Goal: Information Seeking & Learning: Learn about a topic

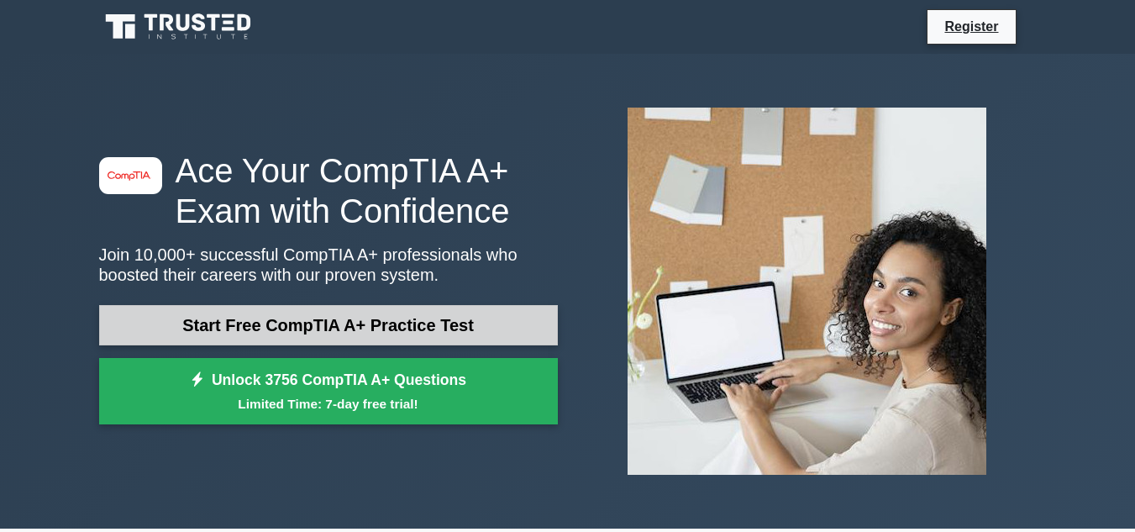
click at [378, 327] on link "Start Free CompTIA A+ Practice Test" at bounding box center [328, 325] width 459 height 40
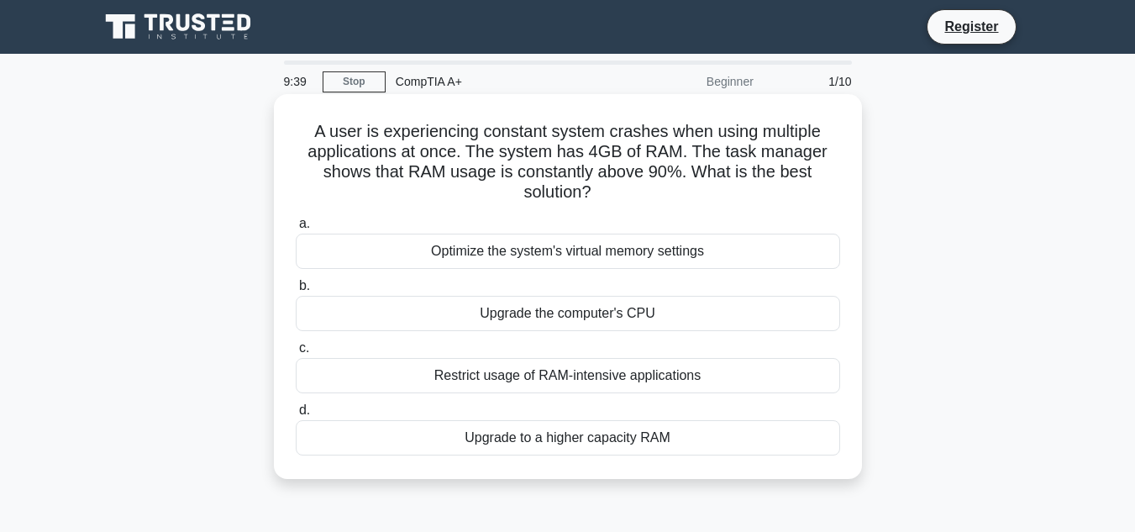
click at [559, 437] on div "Upgrade to a higher capacity RAM" at bounding box center [568, 437] width 544 height 35
click at [296, 416] on input "d. Upgrade to a higher capacity RAM" at bounding box center [296, 410] width 0 height 11
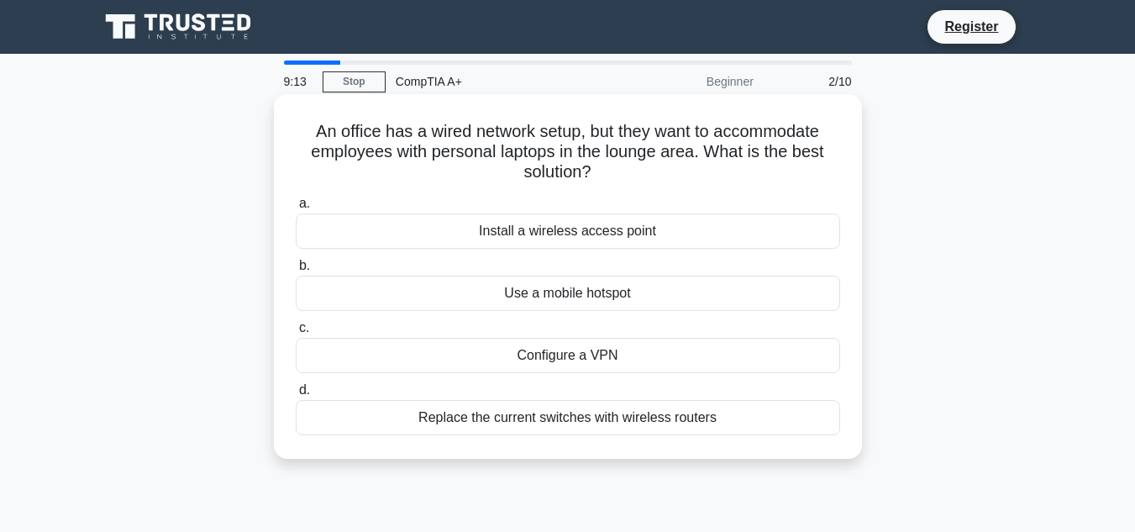
click at [609, 233] on div "Install a wireless access point" at bounding box center [568, 230] width 544 height 35
click at [296, 209] on input "a. Install a wireless access point" at bounding box center [296, 203] width 0 height 11
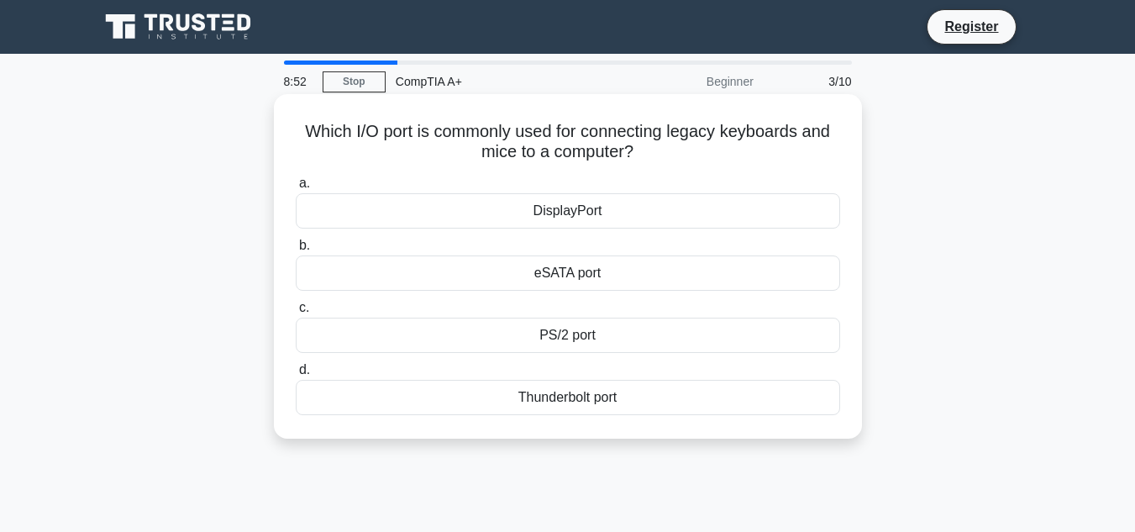
click at [609, 393] on div "Thunderbolt port" at bounding box center [568, 397] width 544 height 35
click at [296, 375] on input "d. Thunderbolt port" at bounding box center [296, 370] width 0 height 11
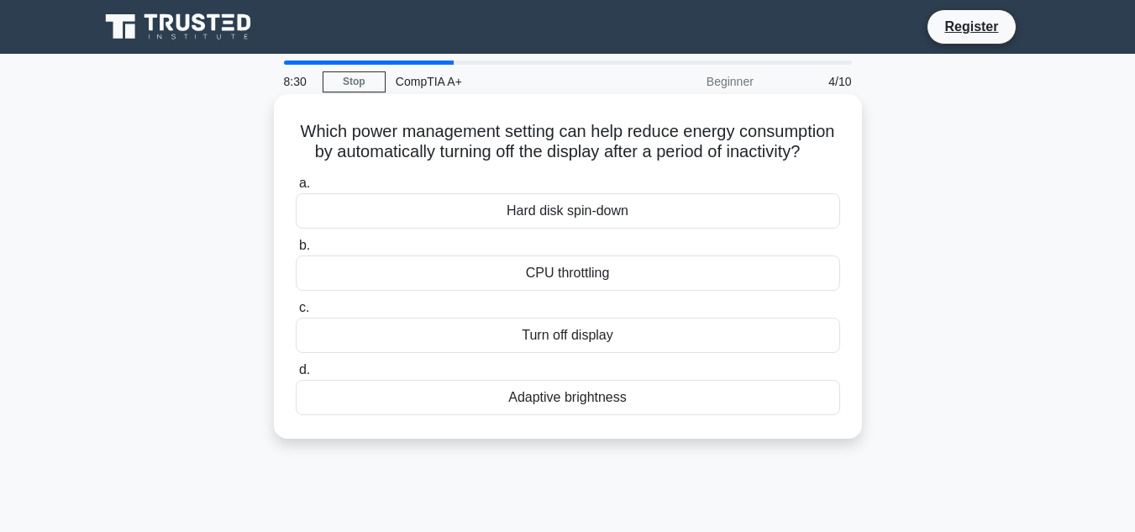
click at [590, 291] on div "CPU throttling" at bounding box center [568, 272] width 544 height 35
click at [296, 251] on input "b. CPU throttling" at bounding box center [296, 245] width 0 height 11
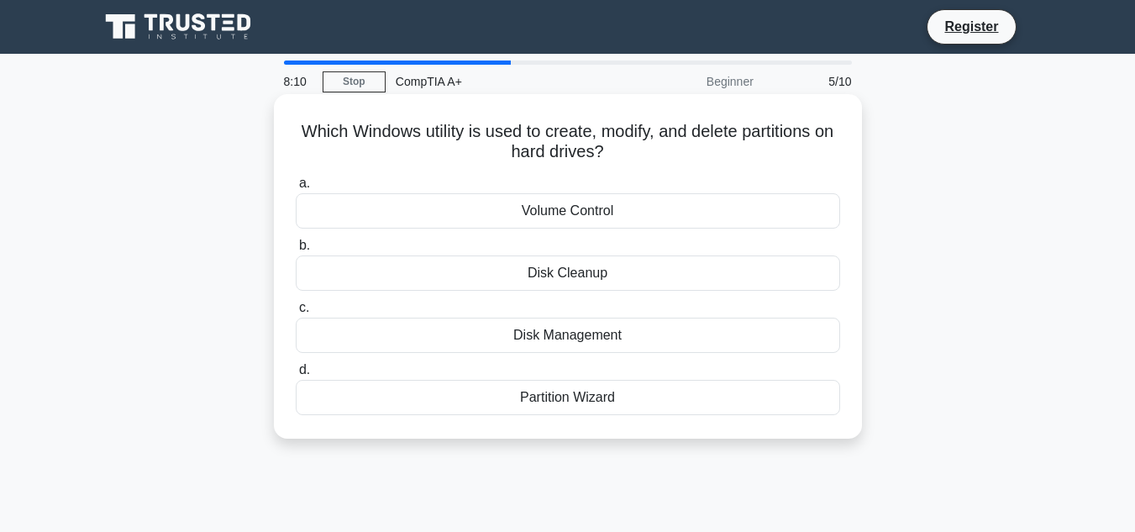
click at [597, 282] on div "Disk Cleanup" at bounding box center [568, 272] width 544 height 35
click at [296, 251] on input "b. Disk Cleanup" at bounding box center [296, 245] width 0 height 11
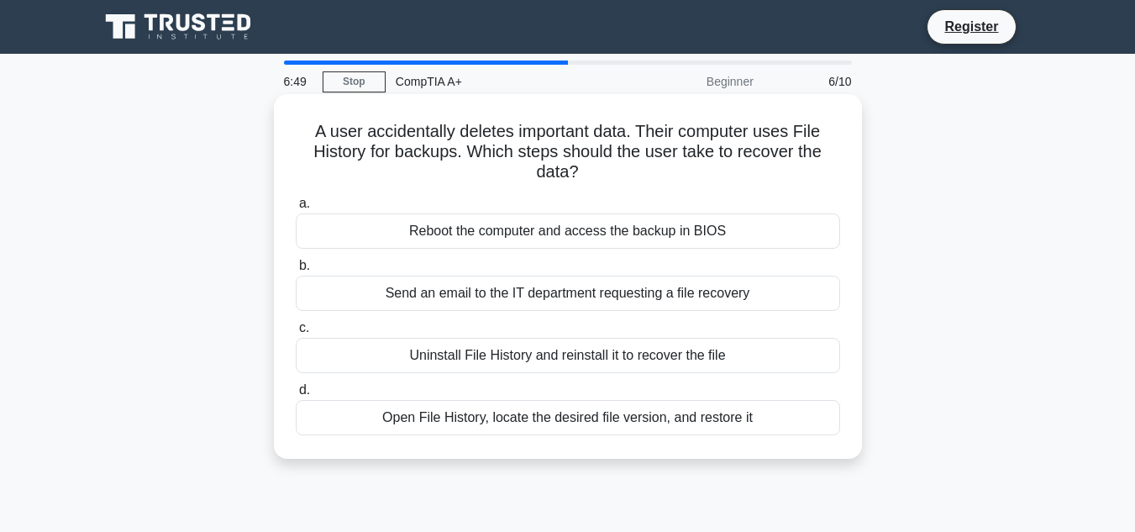
click at [586, 237] on div "Reboot the computer and access the backup in BIOS" at bounding box center [568, 230] width 544 height 35
click at [296, 209] on input "a. Reboot the computer and access the backup in BIOS" at bounding box center [296, 203] width 0 height 11
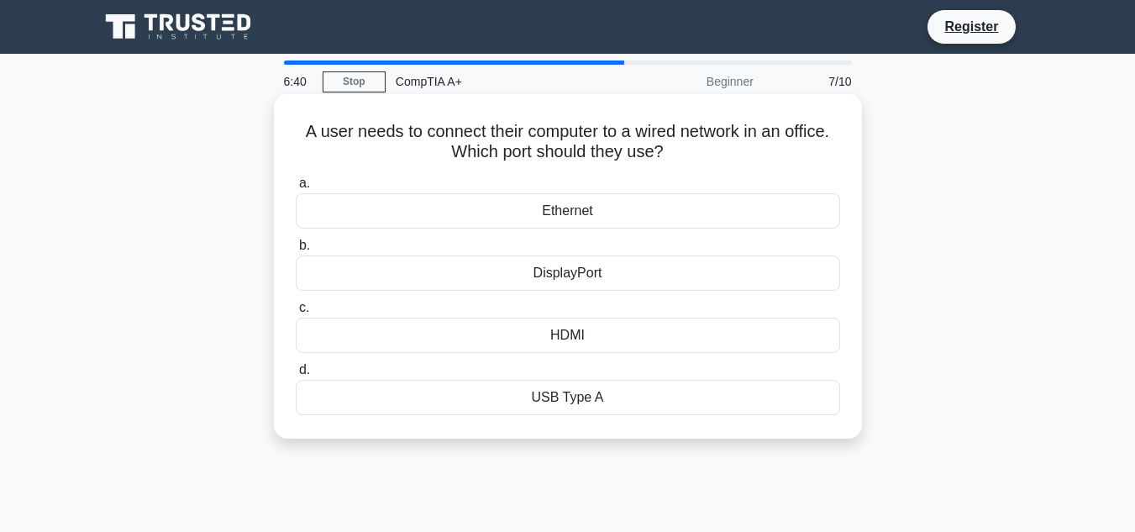
click at [574, 203] on div "Ethernet" at bounding box center [568, 210] width 544 height 35
click at [296, 189] on input "a. Ethernet" at bounding box center [296, 183] width 0 height 11
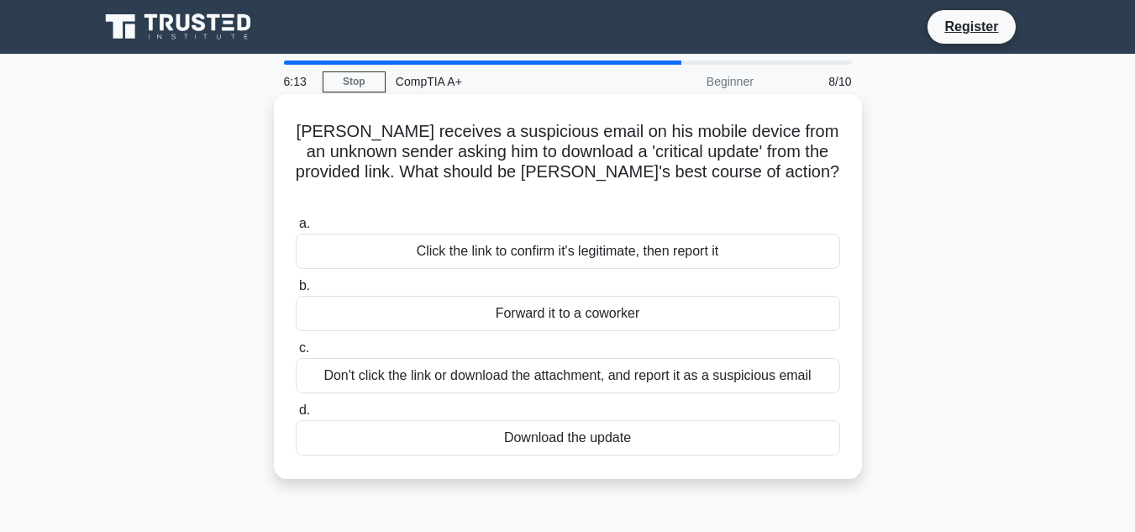
click at [716, 361] on div "Don't click the link or download the attachment, and report it as a suspicious …" at bounding box center [568, 375] width 544 height 35
click at [296, 354] on input "c. Don't click the link or download the attachment, and report it as a suspicio…" at bounding box center [296, 348] width 0 height 11
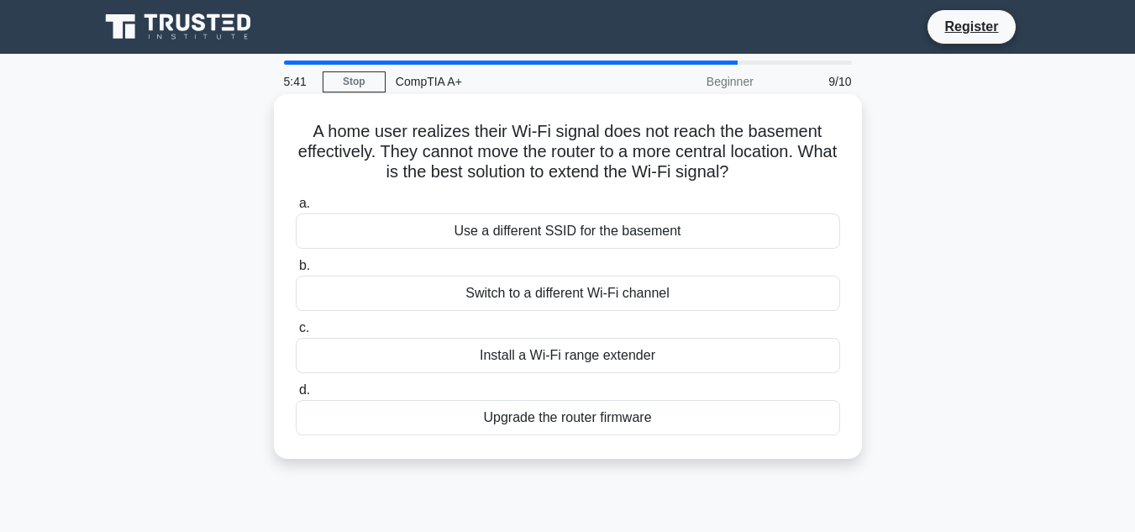
click at [606, 362] on div "Install a Wi-Fi range extender" at bounding box center [568, 355] width 544 height 35
click at [296, 333] on input "c. Install a Wi-Fi range extender" at bounding box center [296, 328] width 0 height 11
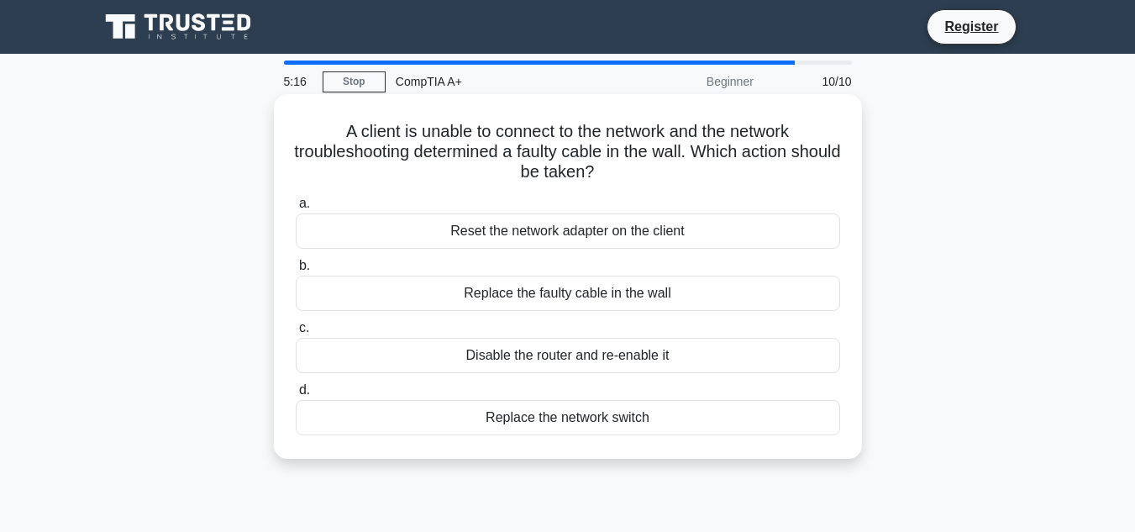
click at [590, 291] on div "Replace the faulty cable in the wall" at bounding box center [568, 292] width 544 height 35
click at [296, 271] on input "b. Replace the faulty cable in the wall" at bounding box center [296, 265] width 0 height 11
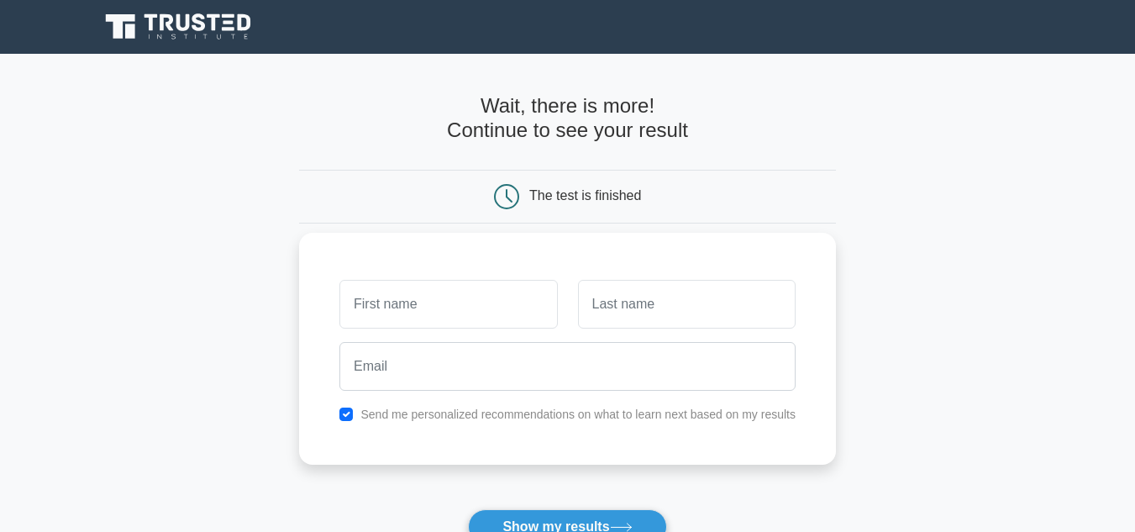
type input "i"
type input "kitso"
click at [619, 313] on input "text" at bounding box center [687, 304] width 218 height 49
type input "motlhankane"
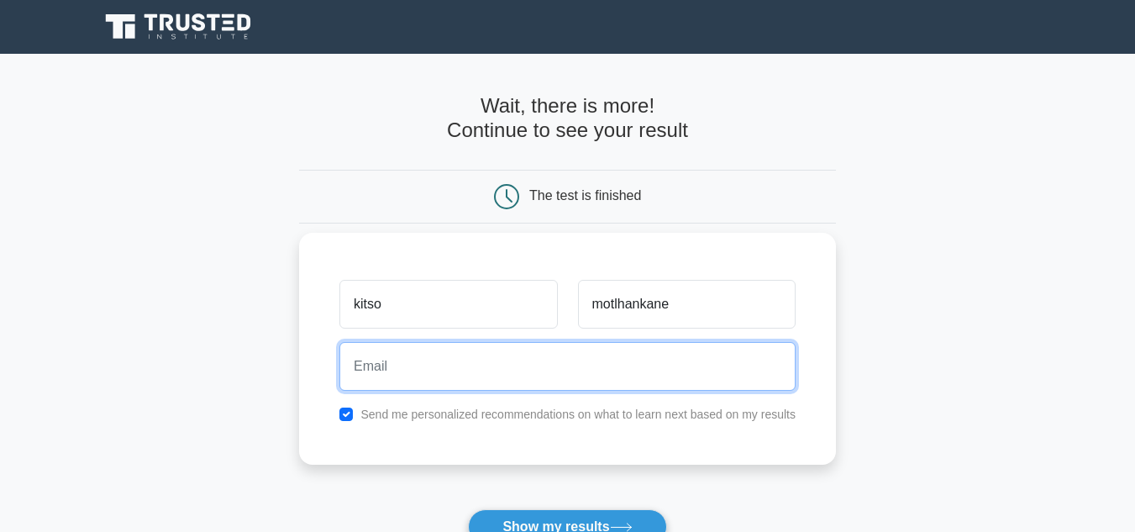
click at [463, 388] on input "email" at bounding box center [567, 366] width 456 height 49
type input "[EMAIL_ADDRESS][PERSON_NAME][DOMAIN_NAME]"
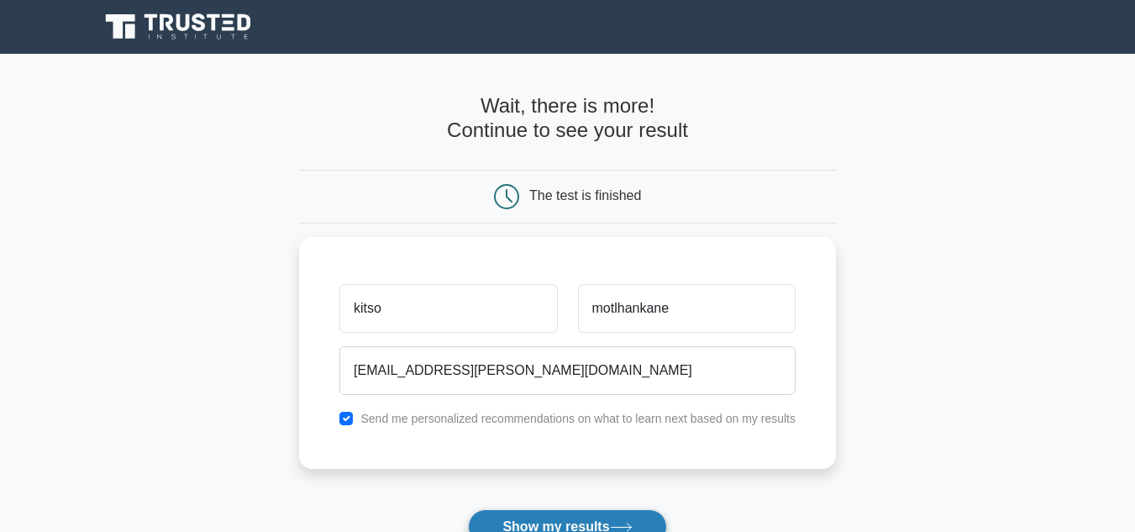
click at [587, 518] on button "Show my results" at bounding box center [567, 526] width 198 height 35
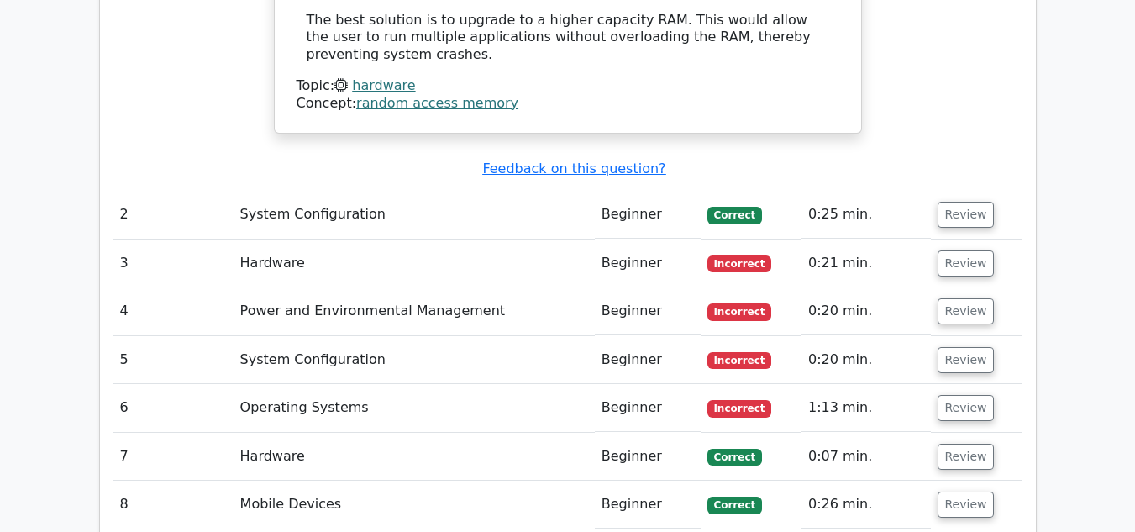
scroll to position [1781, 0]
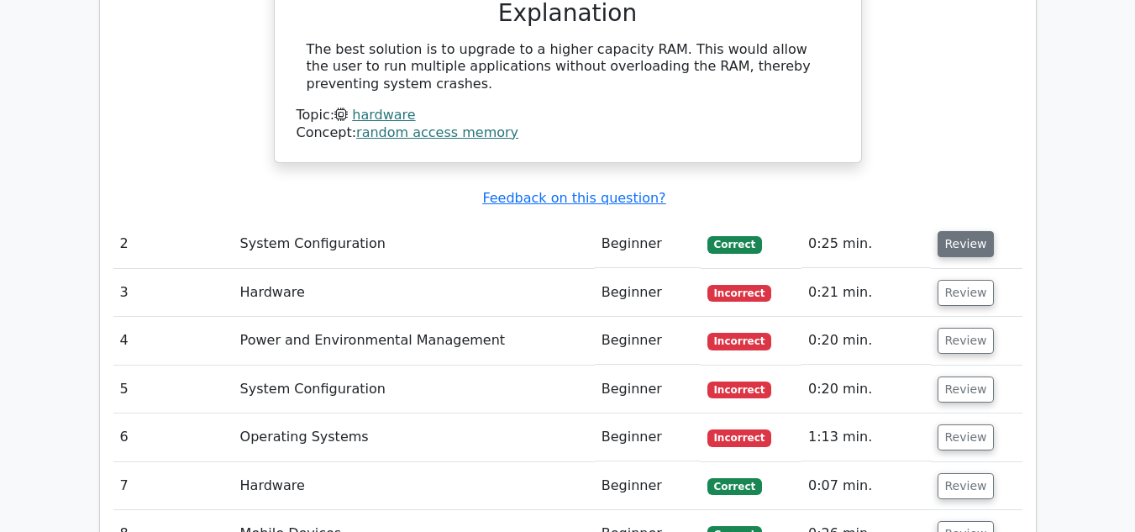
click at [940, 231] on button "Review" at bounding box center [965, 244] width 57 height 26
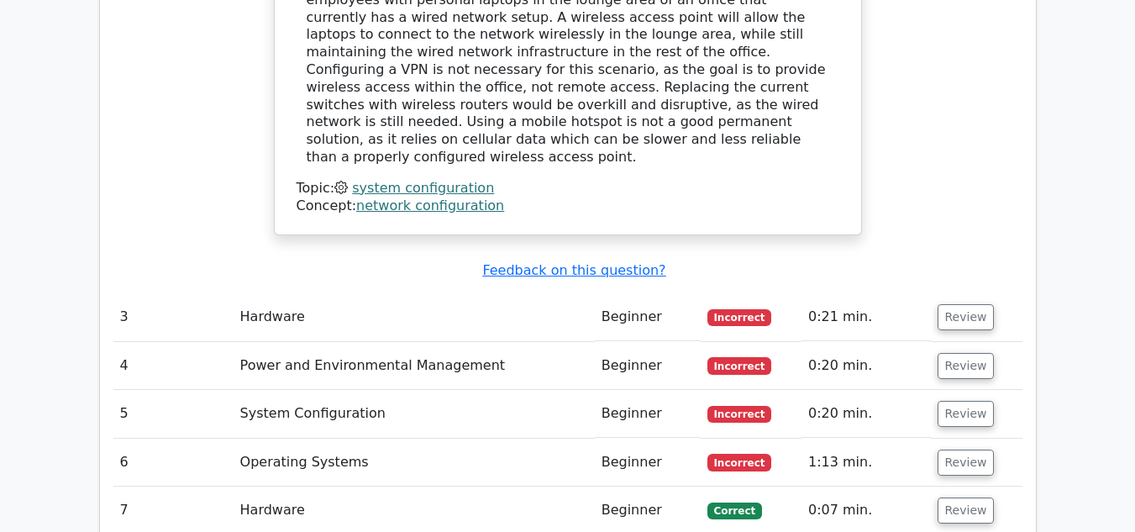
scroll to position [2520, 0]
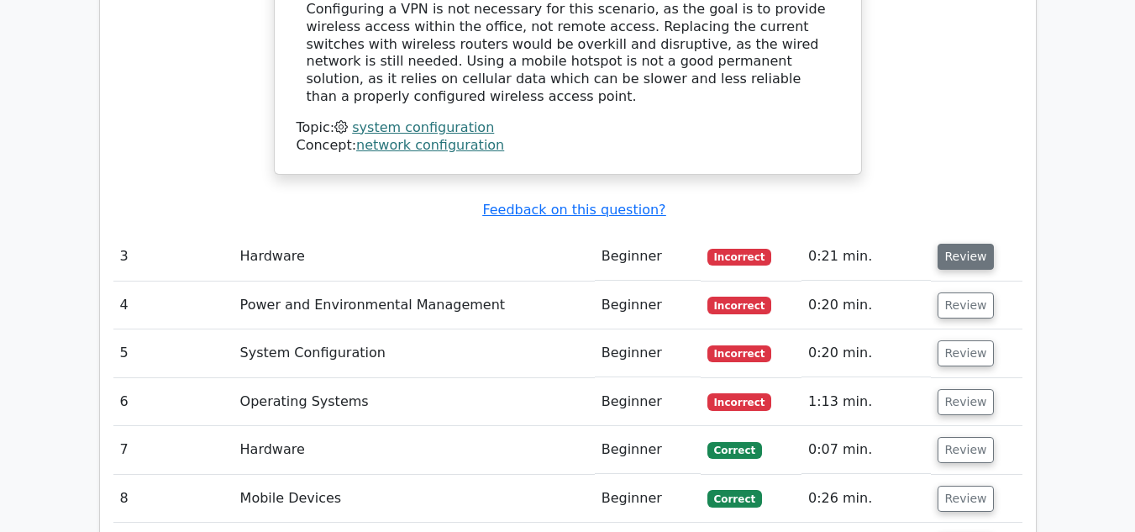
click at [964, 244] on button "Review" at bounding box center [965, 257] width 57 height 26
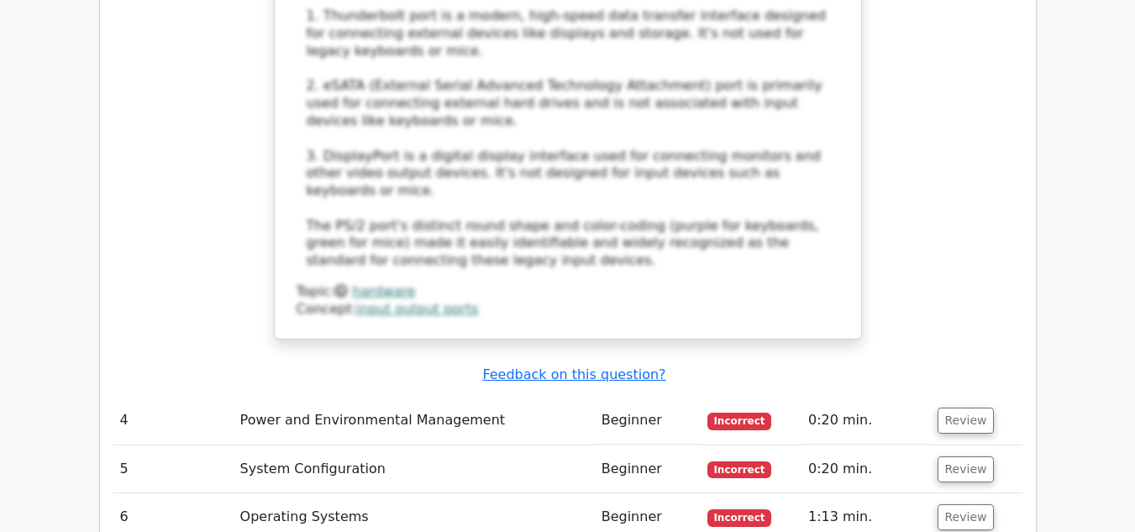
scroll to position [3427, 0]
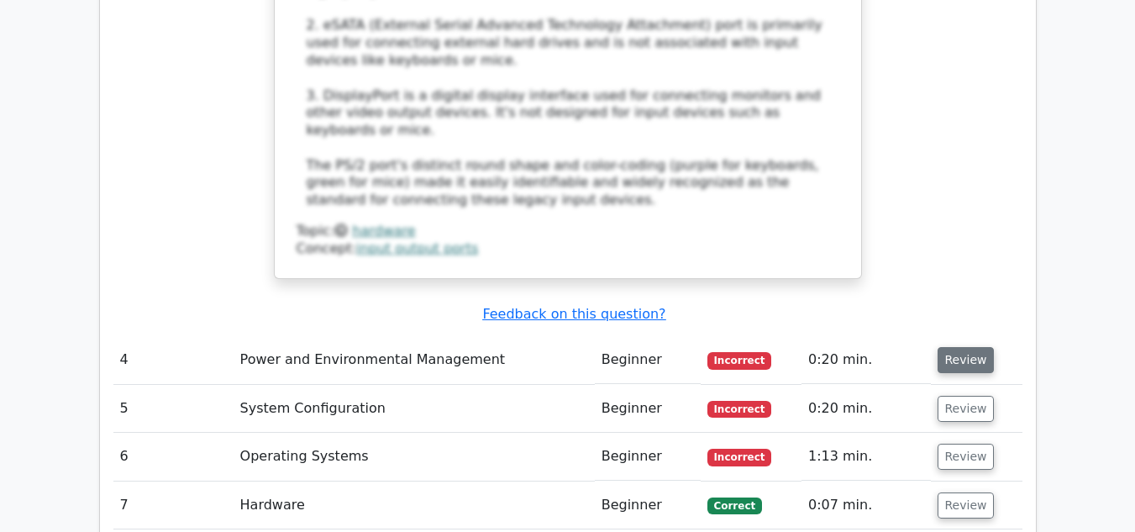
click at [979, 347] on button "Review" at bounding box center [965, 360] width 57 height 26
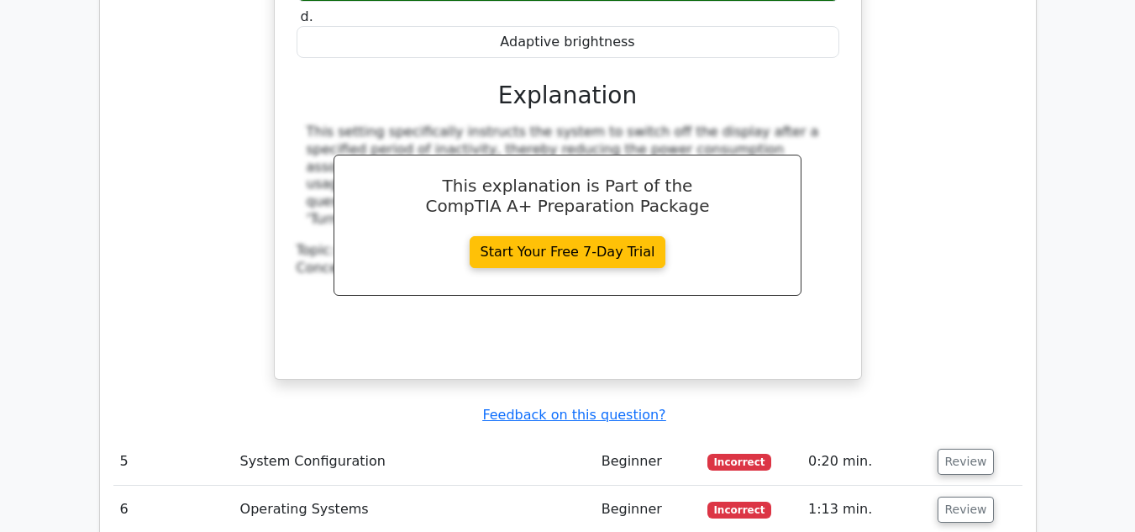
scroll to position [4143, 0]
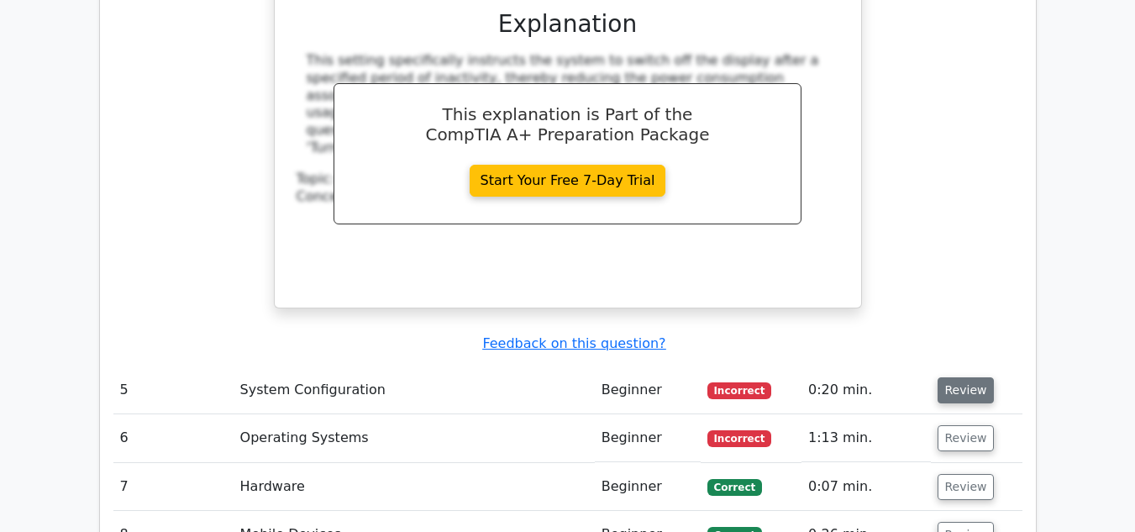
click at [956, 377] on button "Review" at bounding box center [965, 390] width 57 height 26
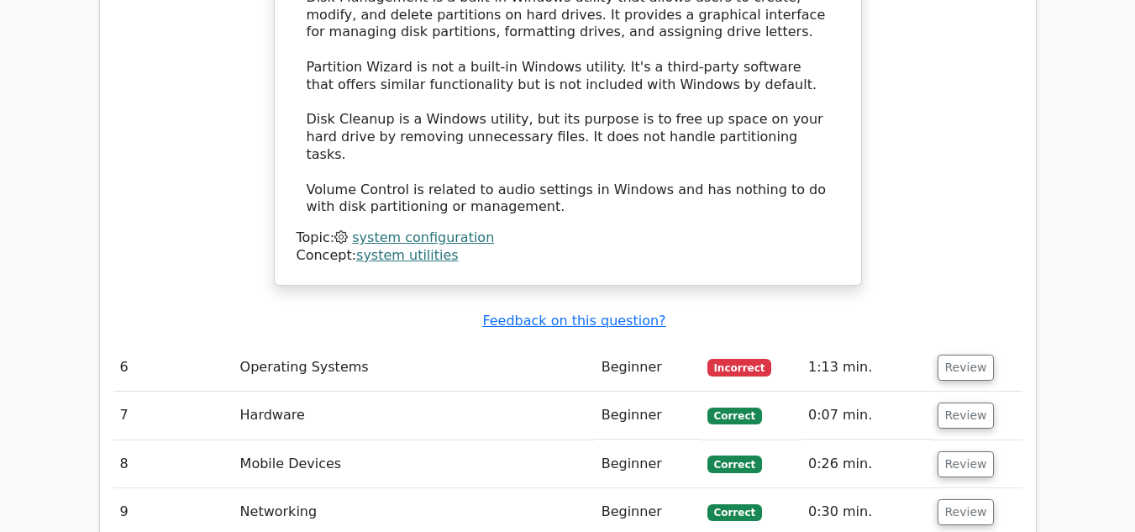
scroll to position [5005, 0]
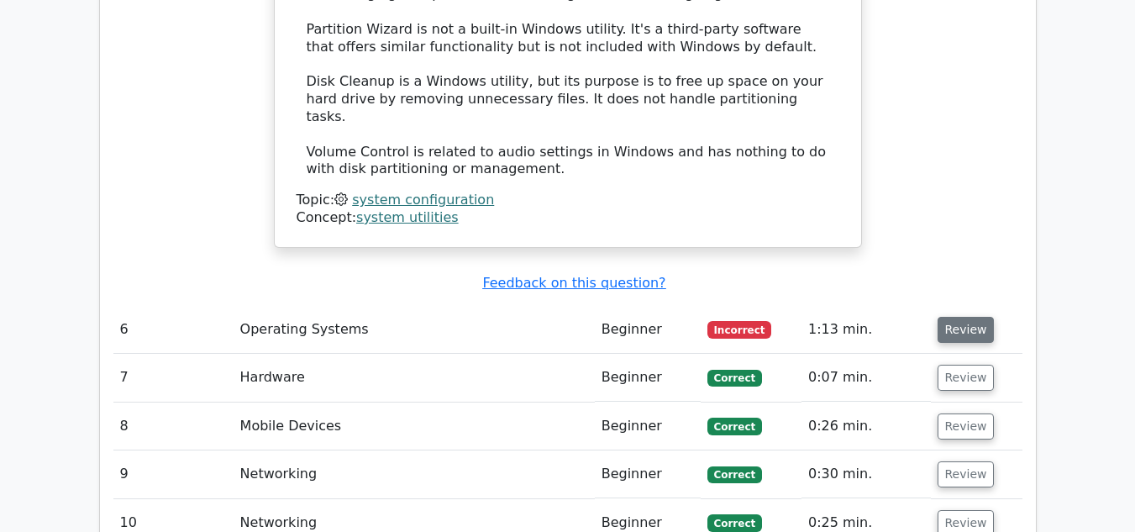
click at [962, 317] on button "Review" at bounding box center [965, 330] width 57 height 26
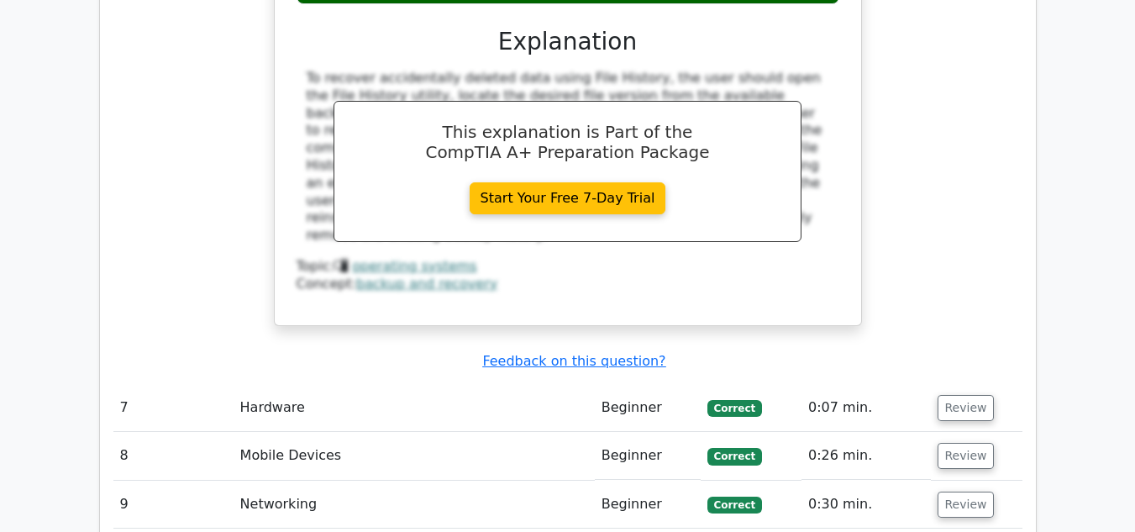
scroll to position [5700, 0]
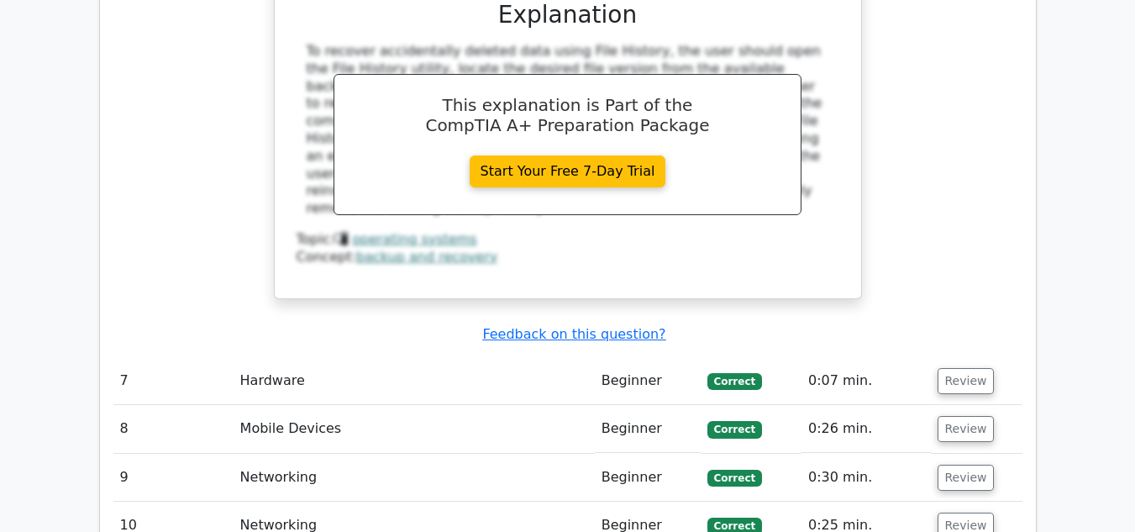
click at [924, 357] on td "0:07 min." at bounding box center [865, 381] width 129 height 48
click at [943, 368] on button "Review" at bounding box center [965, 381] width 57 height 26
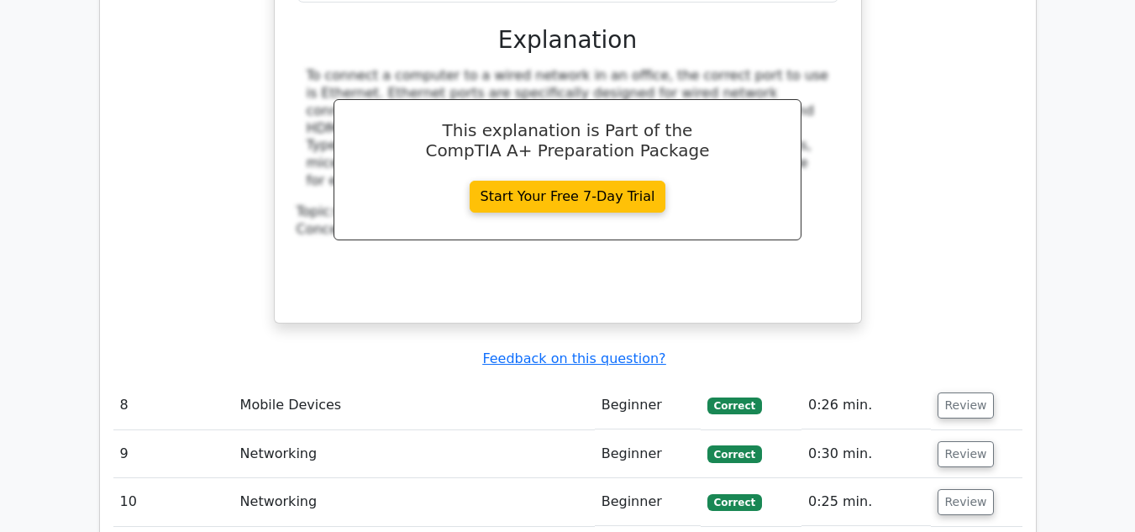
scroll to position [6517, 0]
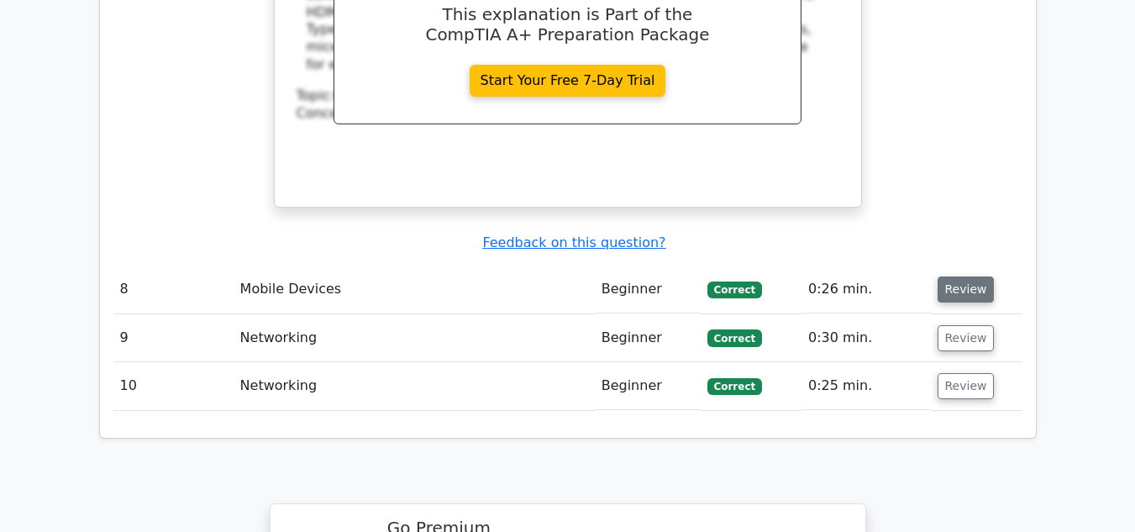
click at [952, 276] on button "Review" at bounding box center [965, 289] width 57 height 26
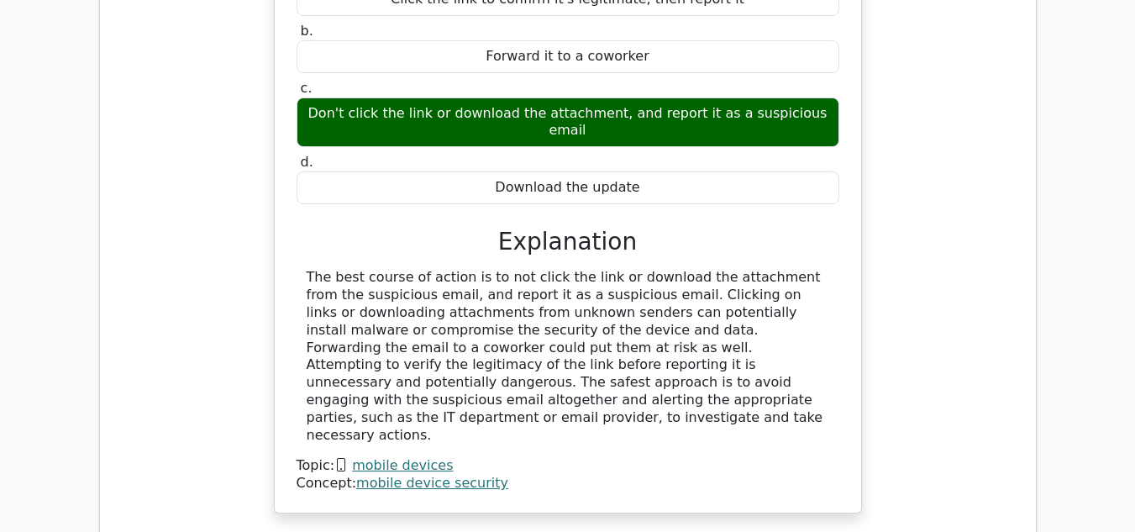
scroll to position [7021, 0]
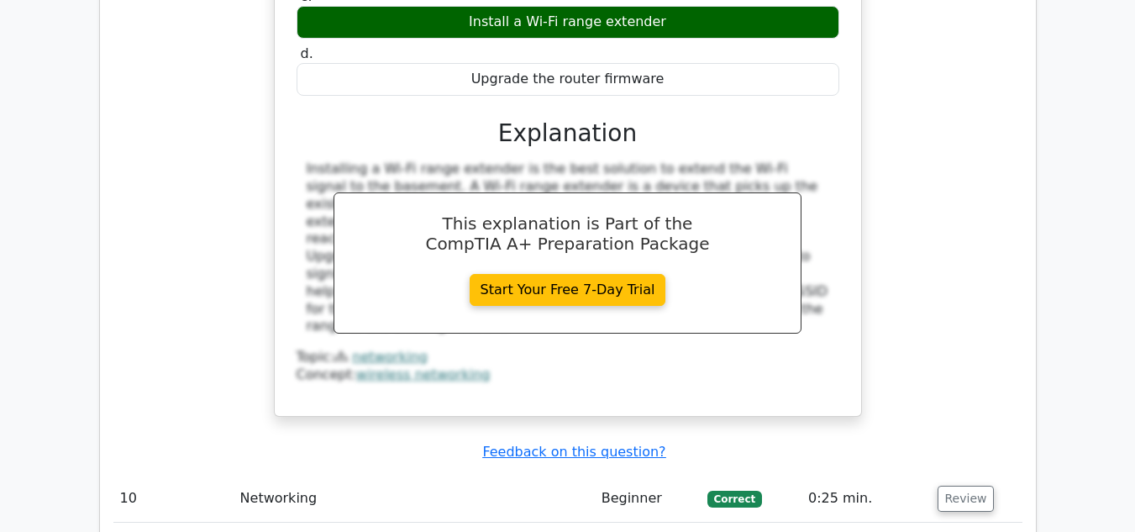
scroll to position [7883, 0]
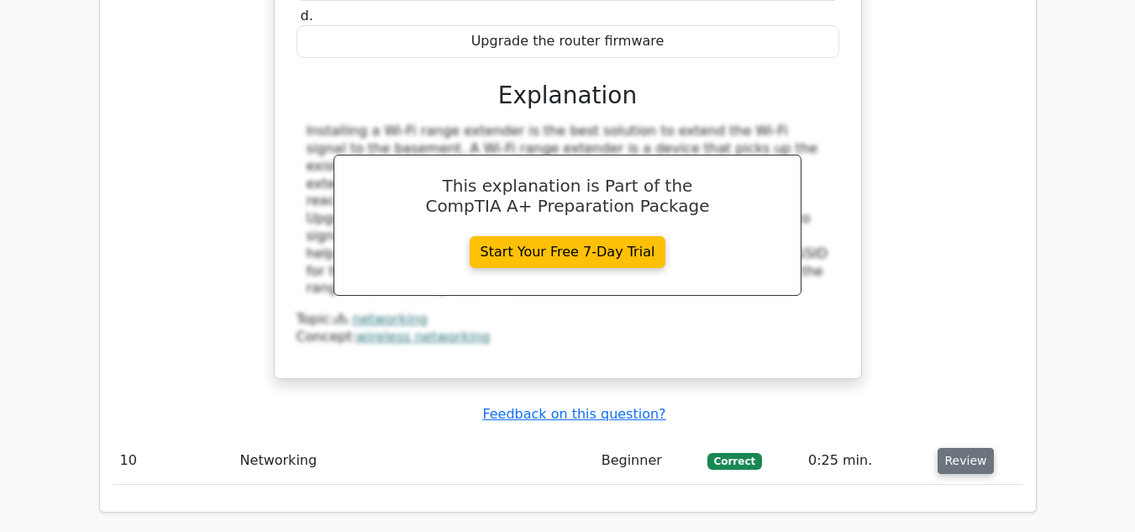
click at [953, 448] on button "Review" at bounding box center [965, 461] width 57 height 26
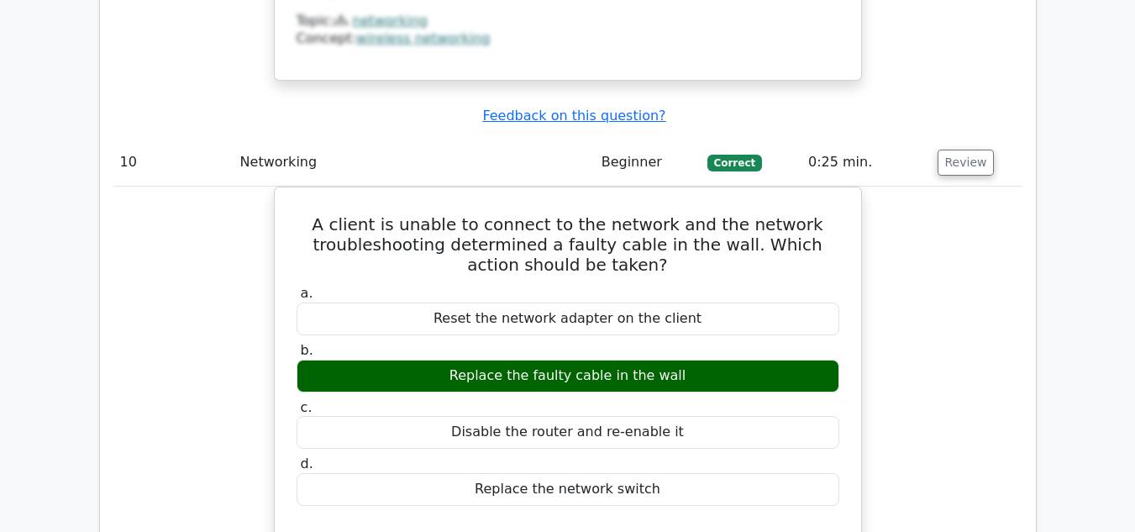
scroll to position [8219, 0]
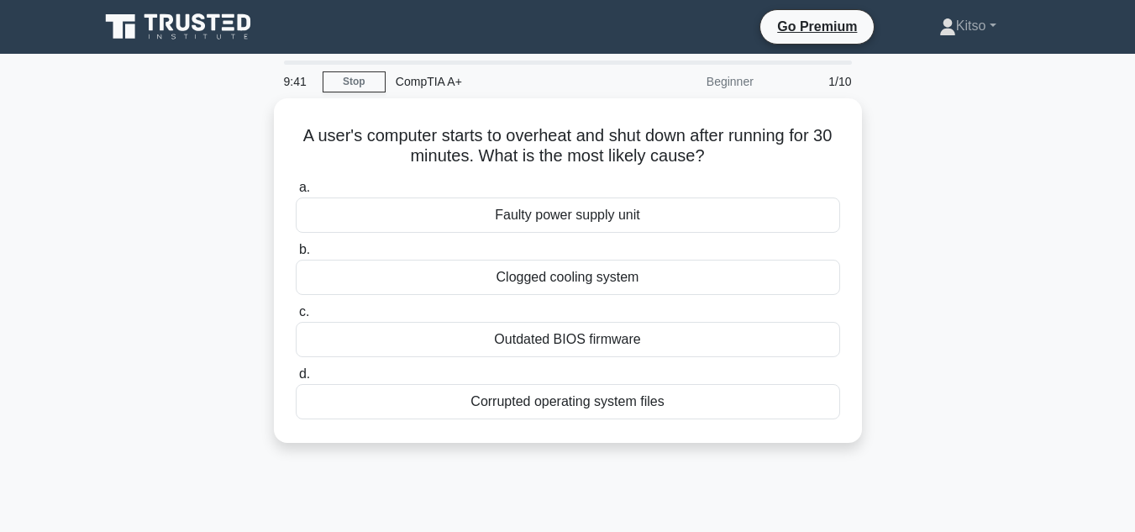
scroll to position [34, 0]
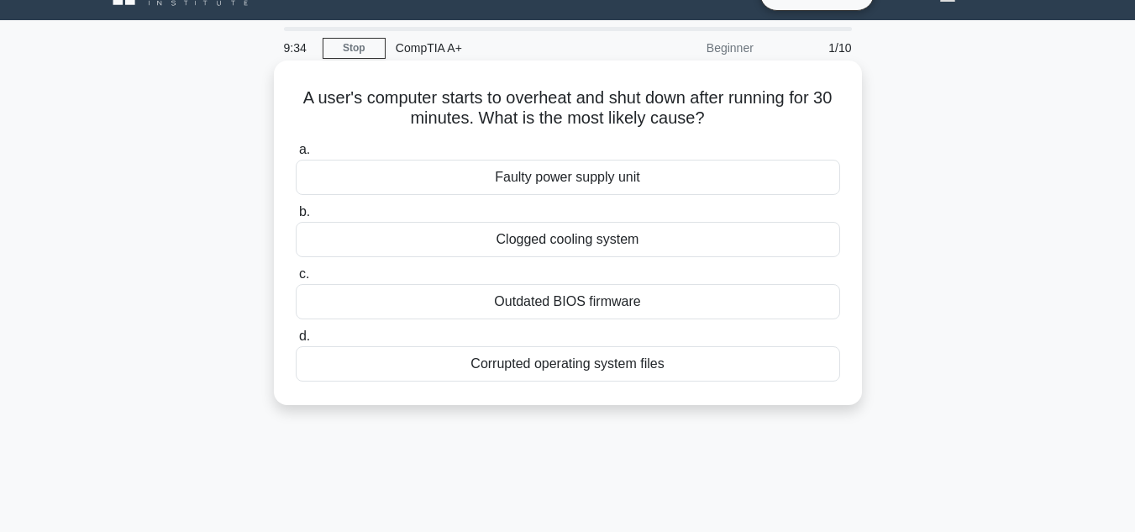
click at [638, 181] on div "Faulty power supply unit" at bounding box center [568, 177] width 544 height 35
click at [296, 155] on input "a. Faulty power supply unit" at bounding box center [296, 149] width 0 height 11
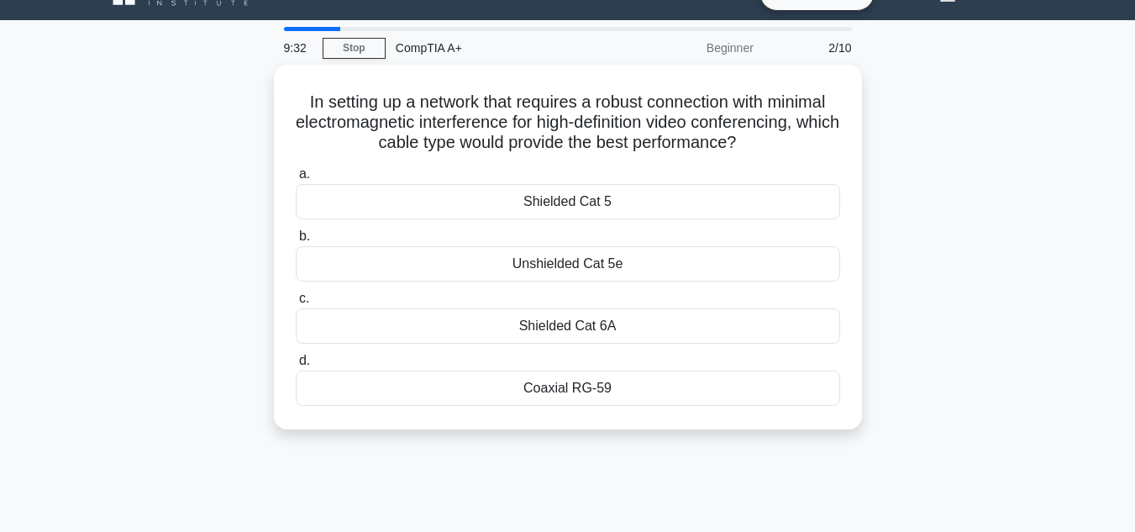
scroll to position [0, 0]
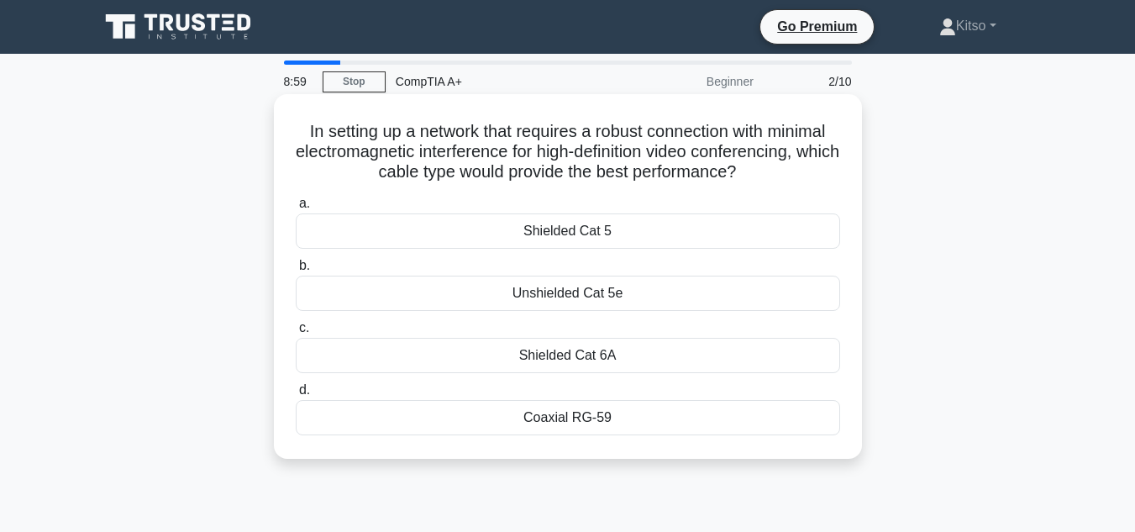
click at [597, 356] on div "Shielded Cat 6A" at bounding box center [568, 355] width 544 height 35
click at [296, 333] on input "c. Shielded Cat 6A" at bounding box center [296, 328] width 0 height 11
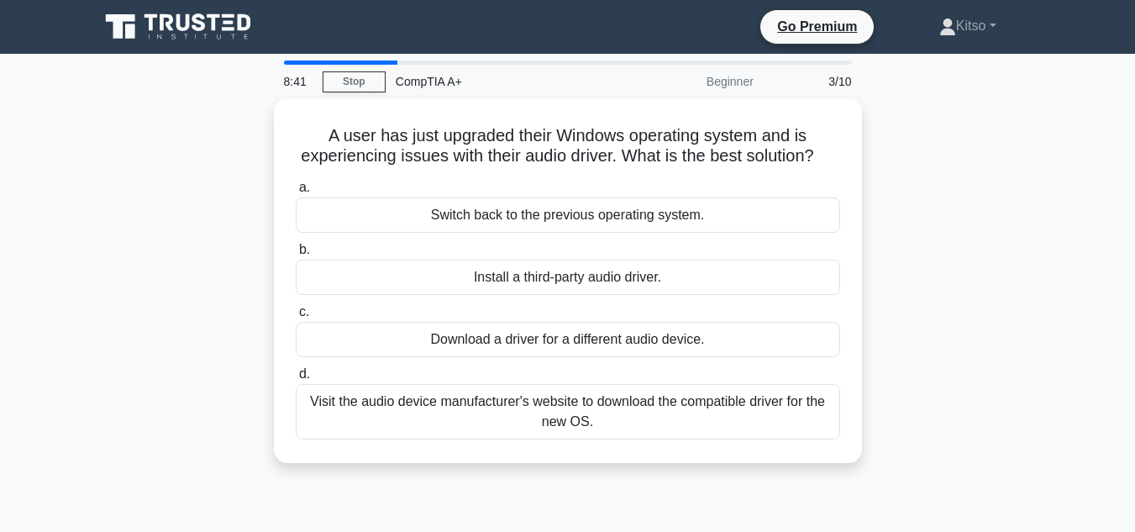
click at [597, 356] on div "Download a driver for a different audio device." at bounding box center [568, 339] width 544 height 35
click at [296, 317] on input "c. Download a driver for a different audio device." at bounding box center [296, 312] width 0 height 11
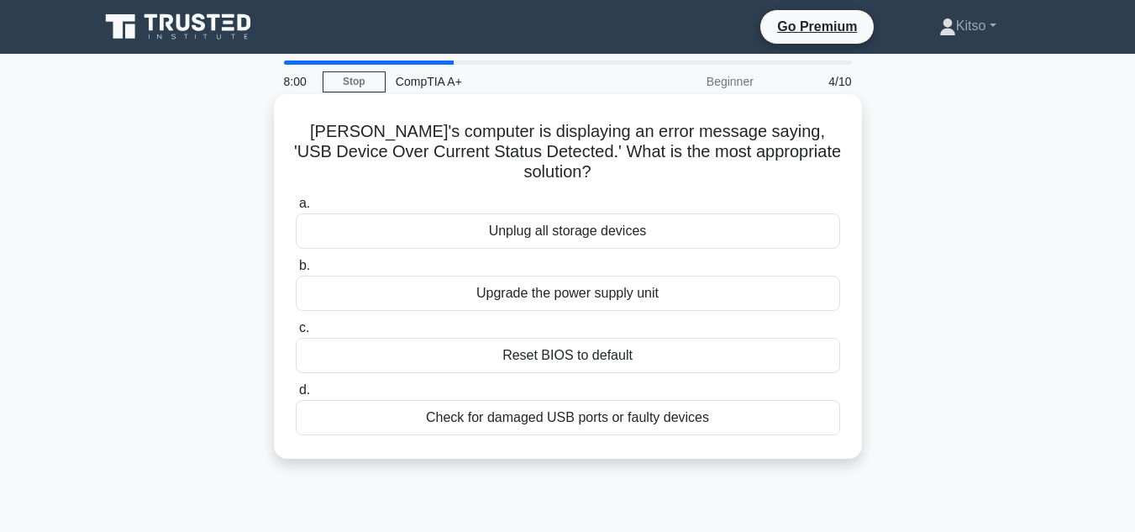
click at [572, 400] on div "Check for damaged USB ports or faulty devices" at bounding box center [568, 417] width 544 height 35
click at [296, 396] on input "d. Check for damaged USB ports or faulty devices" at bounding box center [296, 390] width 0 height 11
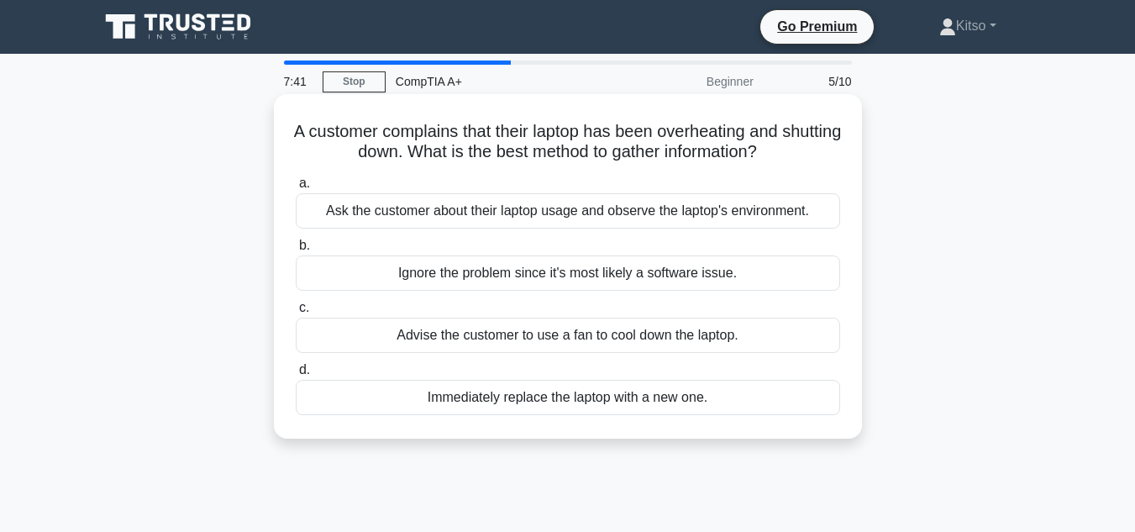
click at [586, 218] on div "Ask the customer about their laptop usage and observe the laptop's environment." at bounding box center [568, 210] width 544 height 35
click at [296, 189] on input "a. Ask the customer about their laptop usage and observe the laptop's environme…" at bounding box center [296, 183] width 0 height 11
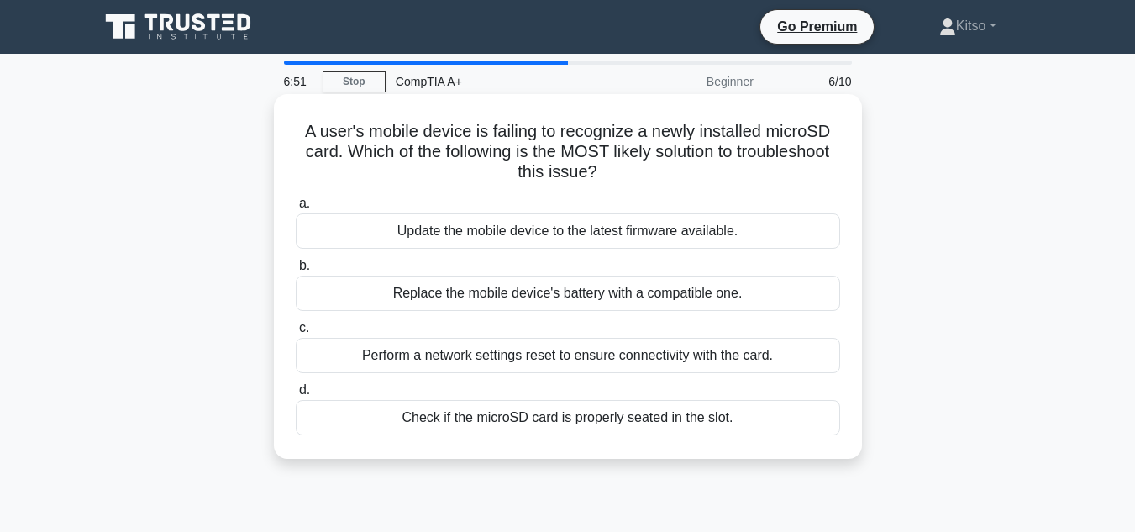
click at [595, 421] on div "Check if the microSD card is properly seated in the slot." at bounding box center [568, 417] width 544 height 35
click at [296, 396] on input "d. Check if the microSD card is properly seated in the slot." at bounding box center [296, 390] width 0 height 11
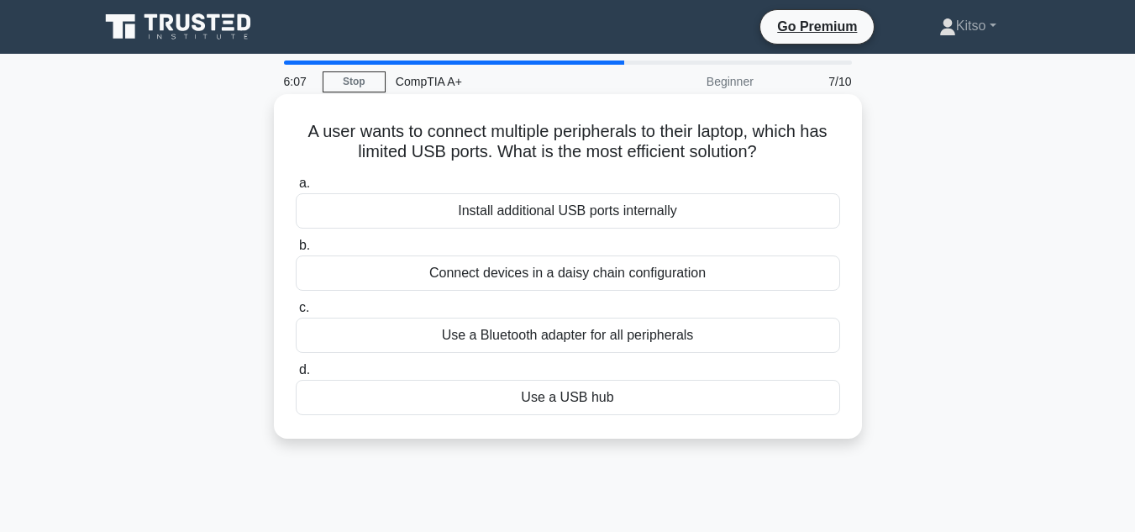
click at [553, 339] on div "Use a Bluetooth adapter for all peripherals" at bounding box center [568, 334] width 544 height 35
click at [296, 313] on input "c. Use a Bluetooth adapter for all peripherals" at bounding box center [296, 307] width 0 height 11
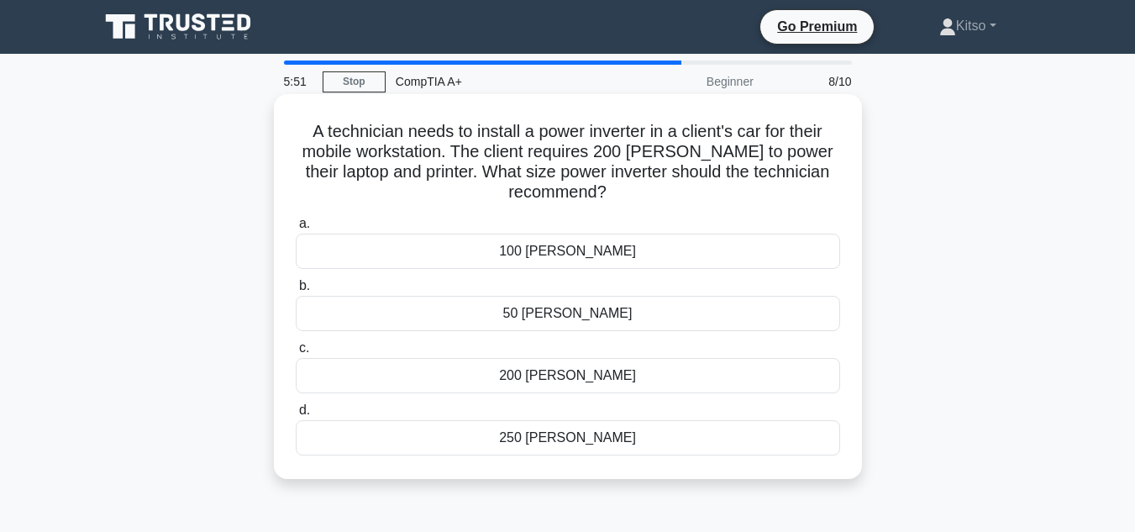
click at [600, 440] on div "250 watts" at bounding box center [568, 437] width 544 height 35
click at [296, 416] on input "d. 250 watts" at bounding box center [296, 410] width 0 height 11
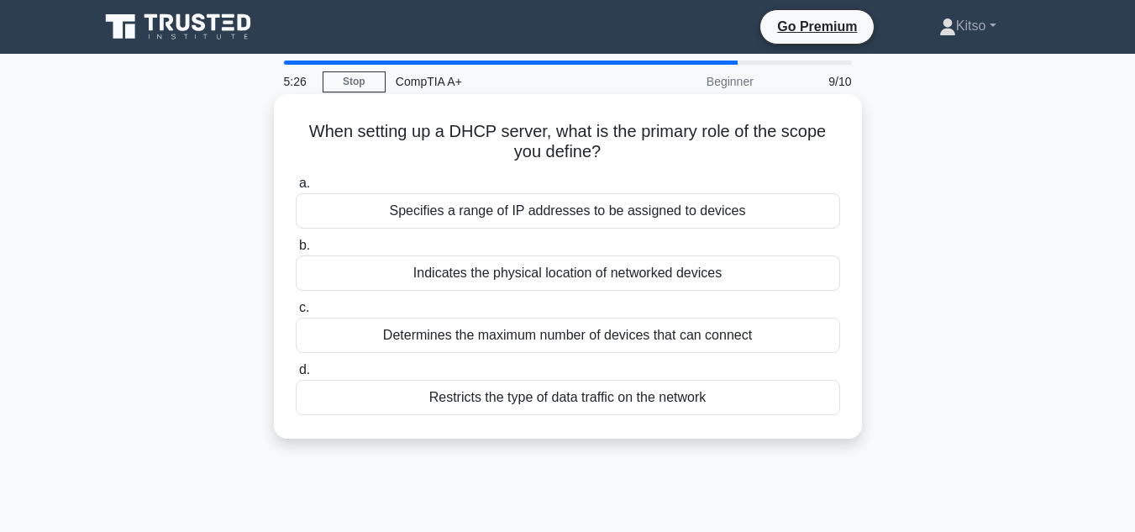
click at [543, 213] on div "Specifies a range of IP addresses to be assigned to devices" at bounding box center [568, 210] width 544 height 35
click at [296, 189] on input "a. Specifies a range of IP addresses to be assigned to devices" at bounding box center [296, 183] width 0 height 11
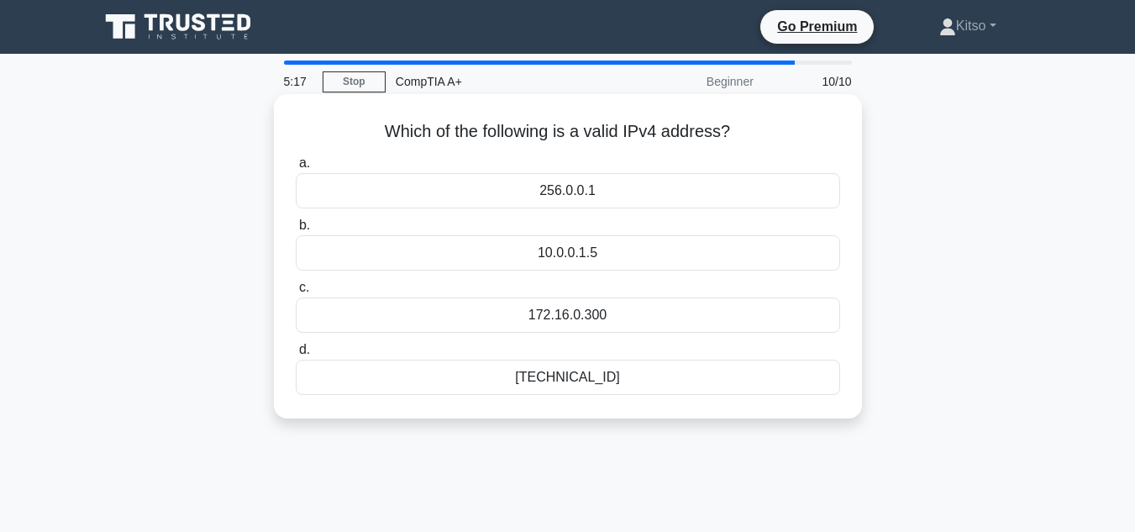
click at [595, 261] on div "10.0.0.1.5" at bounding box center [568, 252] width 544 height 35
click at [296, 231] on input "b. 10.0.0.1.5" at bounding box center [296, 225] width 0 height 11
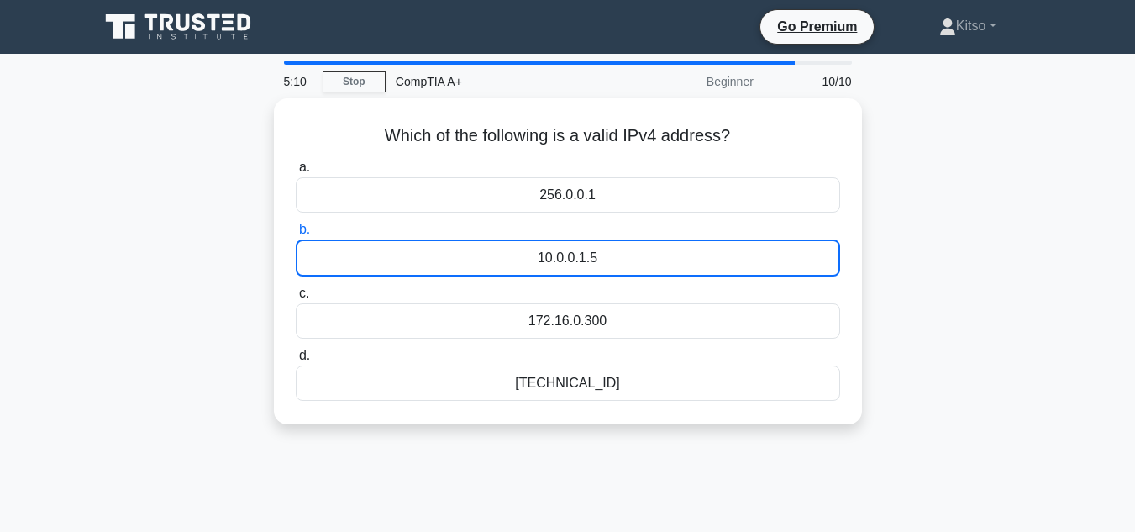
scroll to position [375, 0]
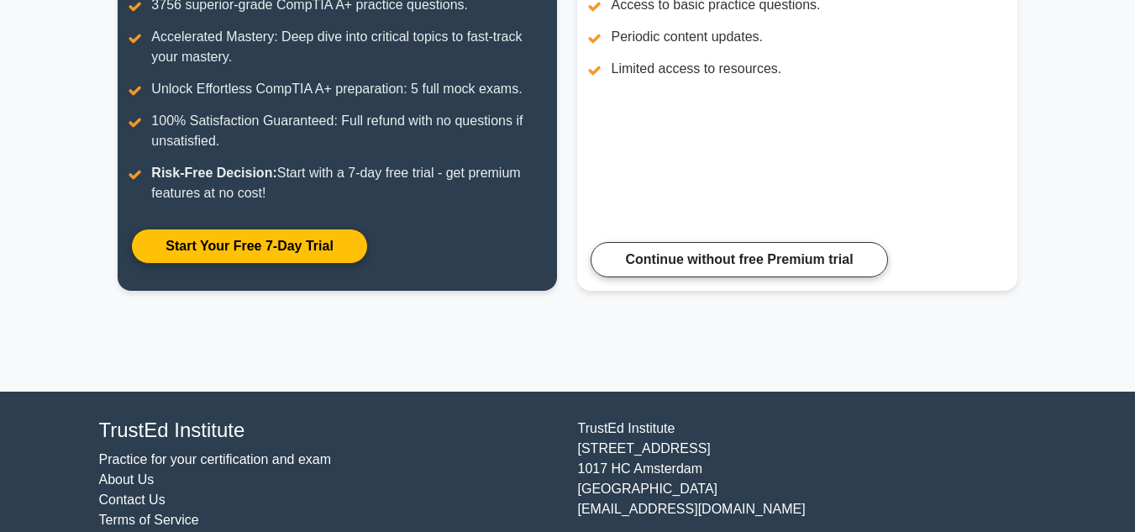
scroll to position [348, 0]
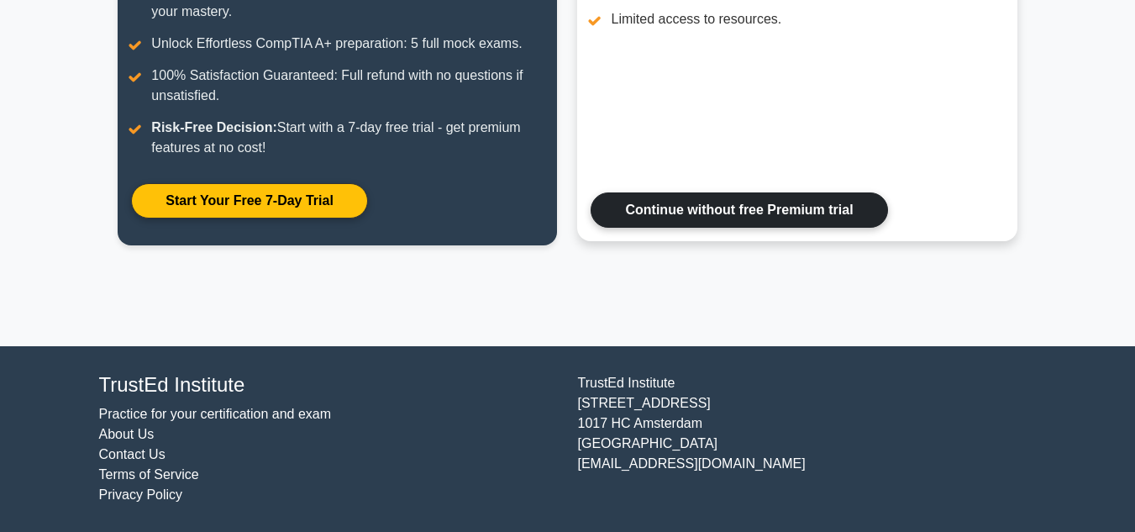
click at [761, 228] on link "Continue without free Premium trial" at bounding box center [738, 209] width 296 height 35
